Goal: Task Accomplishment & Management: Use online tool/utility

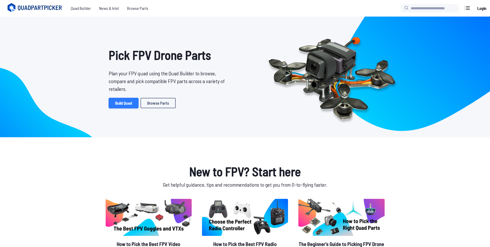
click at [122, 100] on link "Build Quad" at bounding box center [124, 103] width 30 height 10
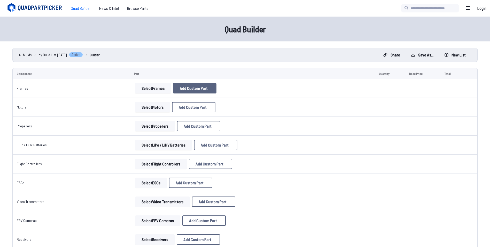
click at [188, 92] on button "Add Custom Part" at bounding box center [194, 88] width 43 height 10
select select "**********"
click at [298, 51] on icon at bounding box center [295, 53] width 5 height 5
click at [151, 90] on button "Select Frames" at bounding box center [153, 88] width 36 height 10
click at [148, 89] on button "Select Frames" at bounding box center [153, 88] width 36 height 10
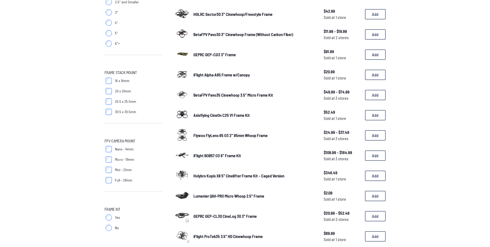
scroll to position [155, 0]
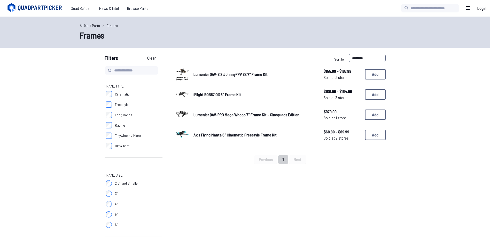
click at [225, 71] on link "Lumenier QAV-S 2 JohnnyFPV SE 7" Frame Kit" at bounding box center [255, 74] width 122 height 6
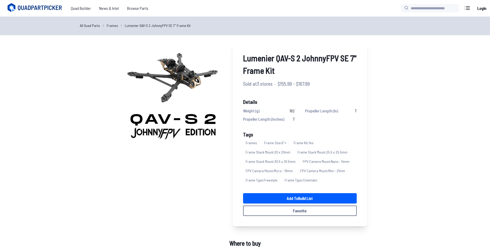
click at [112, 26] on link "Frames" at bounding box center [112, 25] width 11 height 5
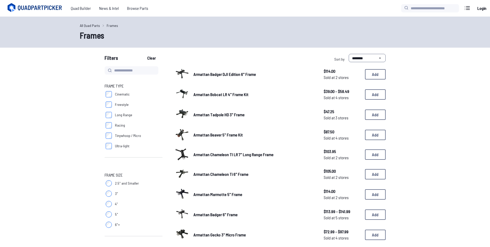
click at [113, 27] on link "Frames" at bounding box center [112, 25] width 11 height 5
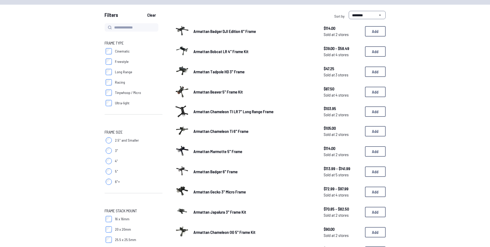
scroll to position [52, 0]
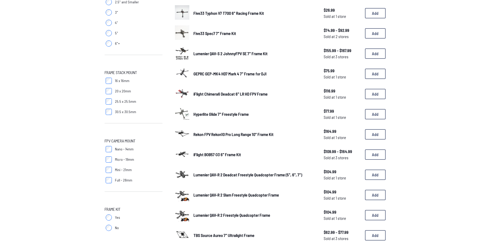
scroll to position [284, 0]
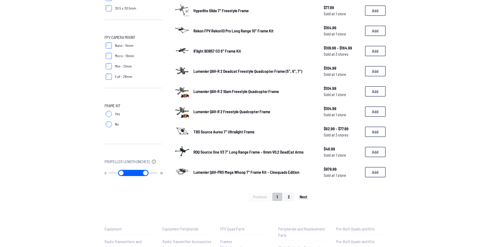
click at [306, 199] on button "Next" at bounding box center [304, 196] width 17 height 8
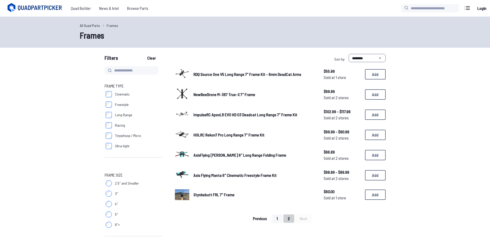
click at [260, 216] on span "Previous" at bounding box center [260, 218] width 14 height 4
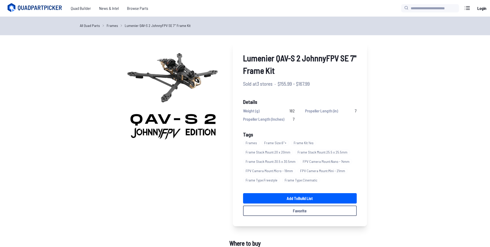
click at [113, 26] on link "Frames" at bounding box center [112, 25] width 11 height 5
click at [114, 24] on link "Frames" at bounding box center [112, 25] width 11 height 5
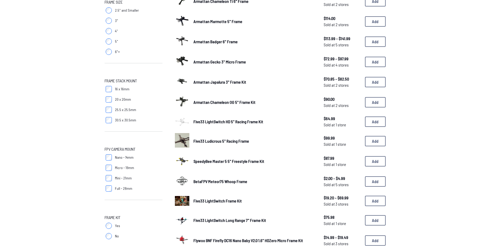
scroll to position [181, 0]
